Goal: Task Accomplishment & Management: Use online tool/utility

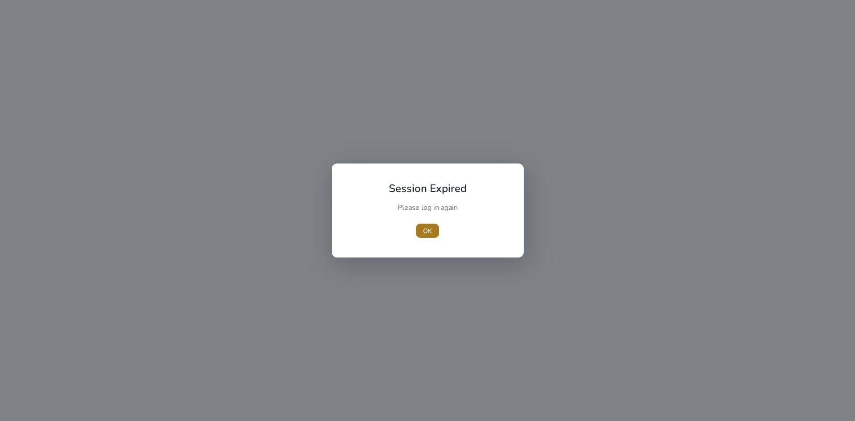
click at [424, 222] on span "button" at bounding box center [427, 230] width 23 height 21
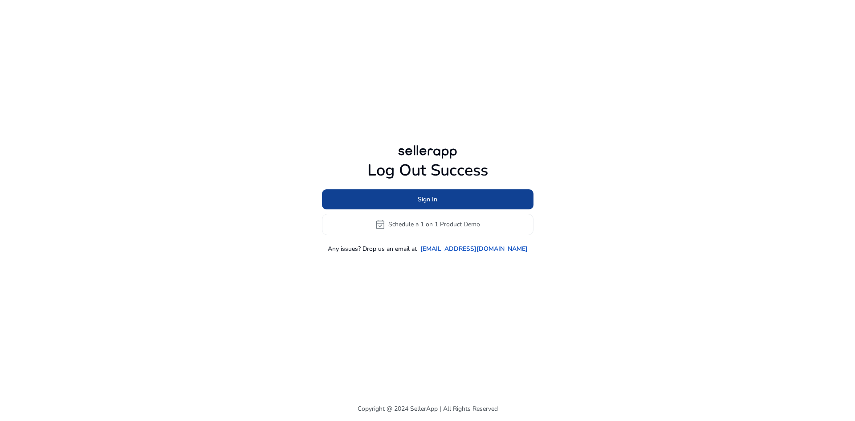
click at [428, 205] on span at bounding box center [427, 198] width 211 height 21
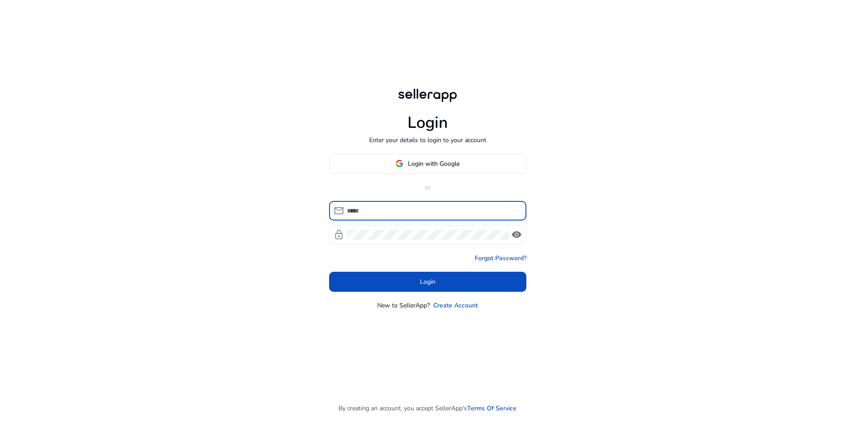
type input "**********"
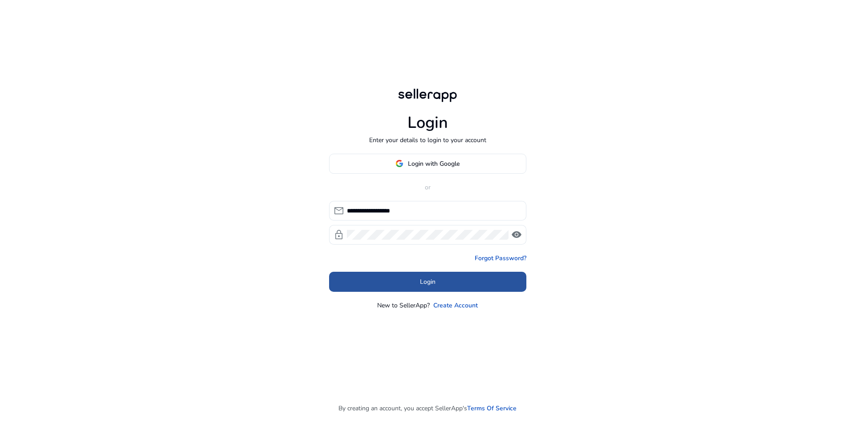
click at [429, 272] on span at bounding box center [427, 281] width 197 height 21
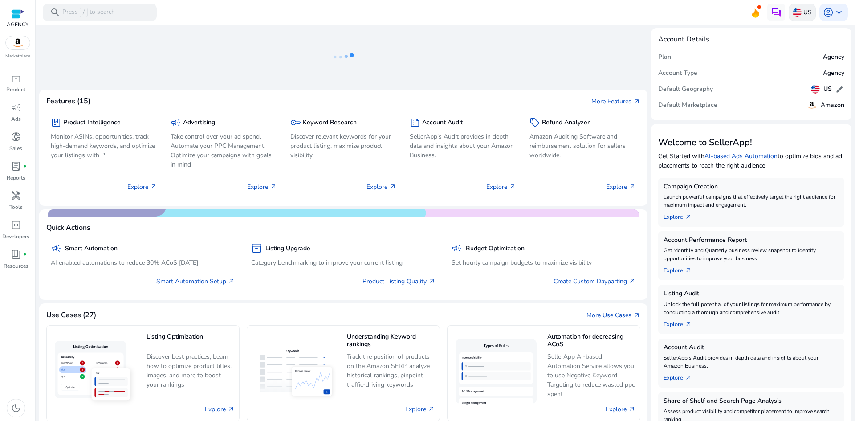
click at [804, 12] on p "US" at bounding box center [807, 12] width 8 height 16
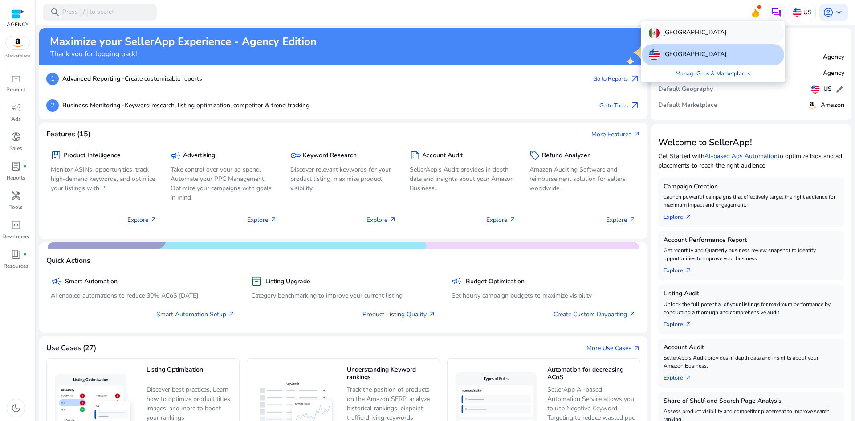
click at [715, 37] on div "[GEOGRAPHIC_DATA]" at bounding box center [712, 32] width 142 height 21
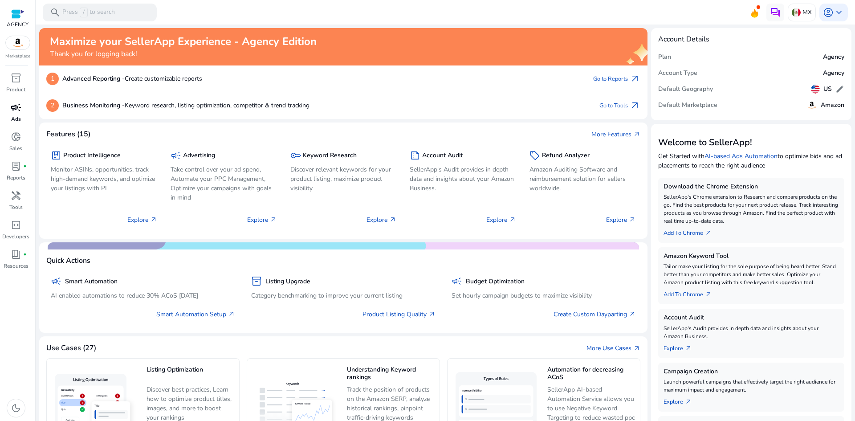
click at [17, 119] on p "Ads" at bounding box center [16, 119] width 10 height 8
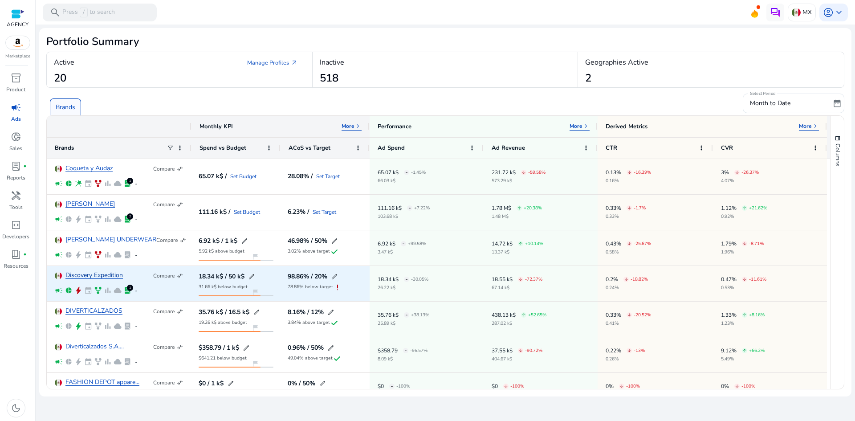
click at [98, 275] on link "Discovery Expedition" at bounding box center [93, 275] width 57 height 7
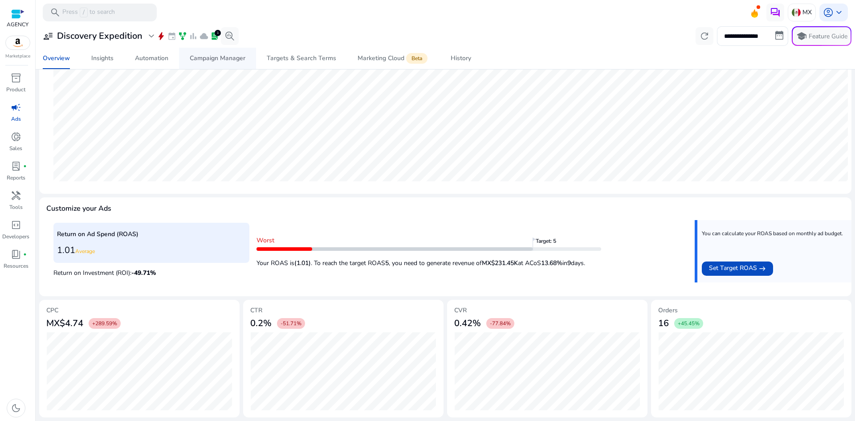
click at [223, 57] on div "Campaign Manager" at bounding box center [218, 58] width 56 height 6
